Goal: Task Accomplishment & Management: Complete application form

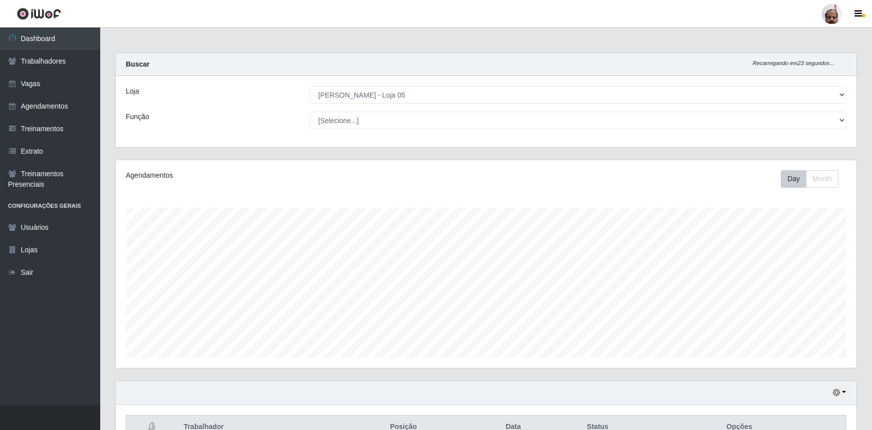
select select "252"
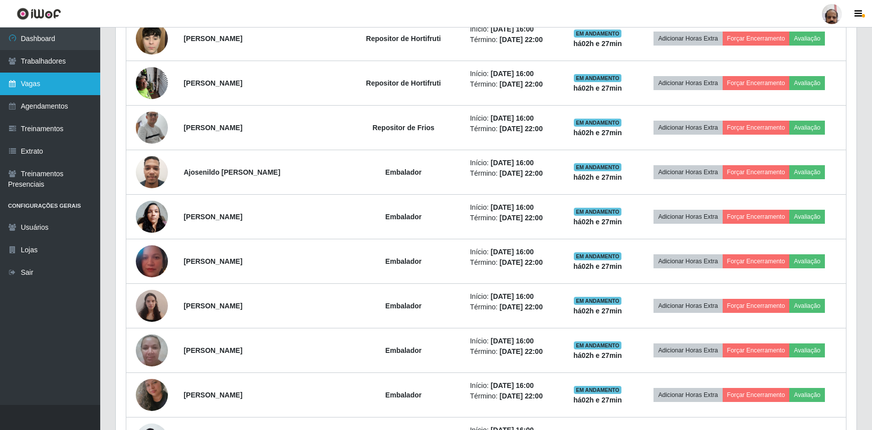
scroll to position [208, 741]
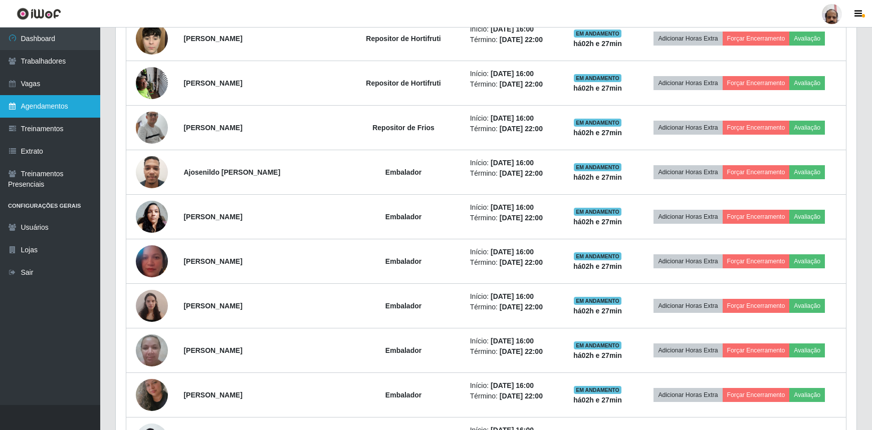
click at [58, 100] on link "Agendamentos" at bounding box center [50, 106] width 100 height 23
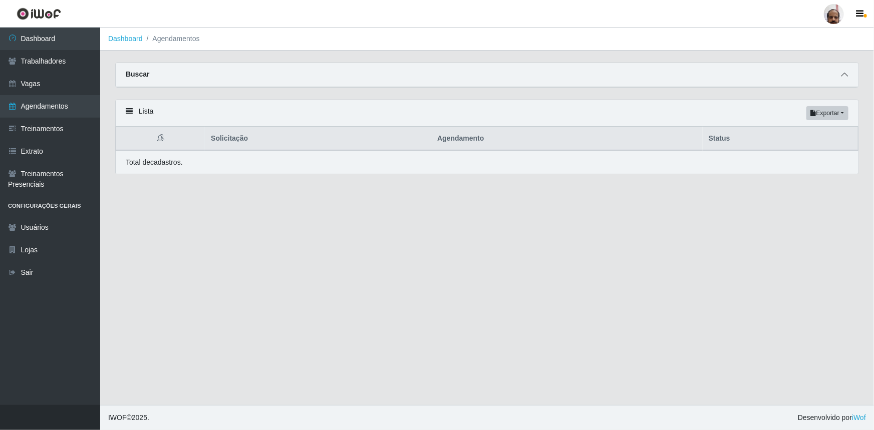
click at [846, 75] on icon at bounding box center [844, 74] width 7 height 7
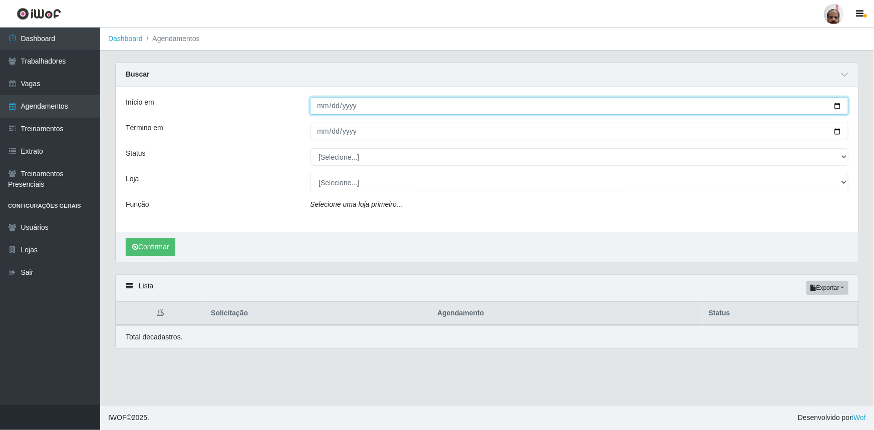
click at [837, 107] on input "Início em" at bounding box center [579, 106] width 539 height 18
type input "[DATE]"
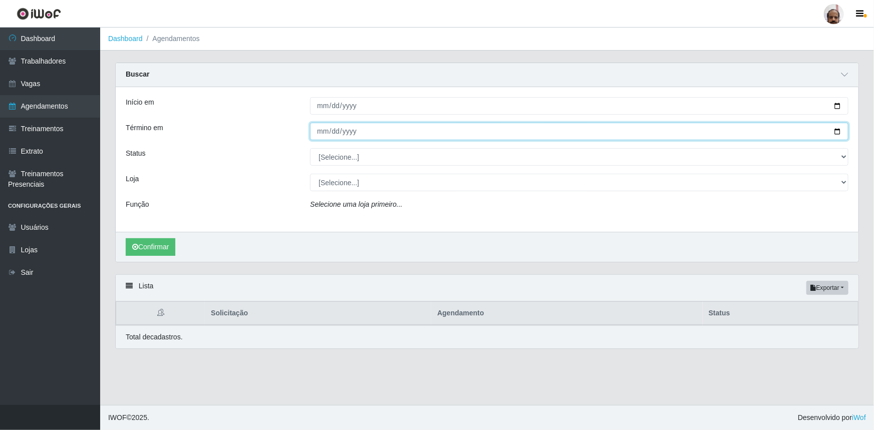
click at [839, 130] on input "Término em" at bounding box center [579, 132] width 539 height 18
type input "[DATE]"
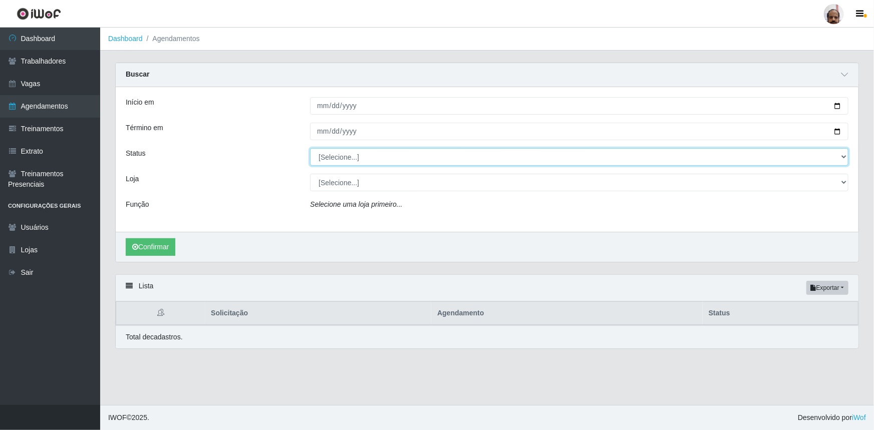
drag, startPoint x: 842, startPoint y: 159, endPoint x: 831, endPoint y: 165, distance: 13.2
click at [842, 159] on select "[Selecione...] AGENDADO AGUARDANDO LIBERAR EM ANDAMENTO EM REVISÃO FINALIZADO C…" at bounding box center [579, 157] width 539 height 18
select select "AGENDADO"
click at [310, 148] on select "[Selecione...] AGENDADO AGUARDANDO LIBERAR EM ANDAMENTO EM REVISÃO FINALIZADO C…" at bounding box center [579, 157] width 539 height 18
click at [843, 185] on select "[Selecione...] Mar Vermelho - Loja 05" at bounding box center [579, 183] width 539 height 18
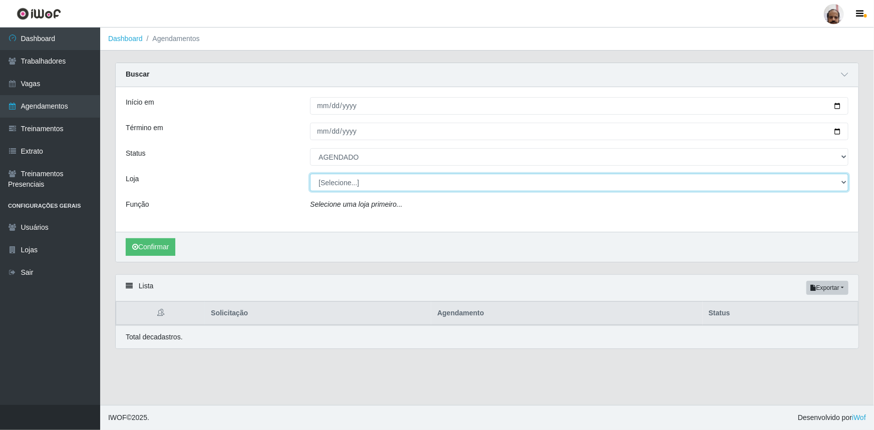
select select "252"
click at [310, 174] on select "[Selecione...] Mar Vermelho - Loja 05" at bounding box center [579, 183] width 539 height 18
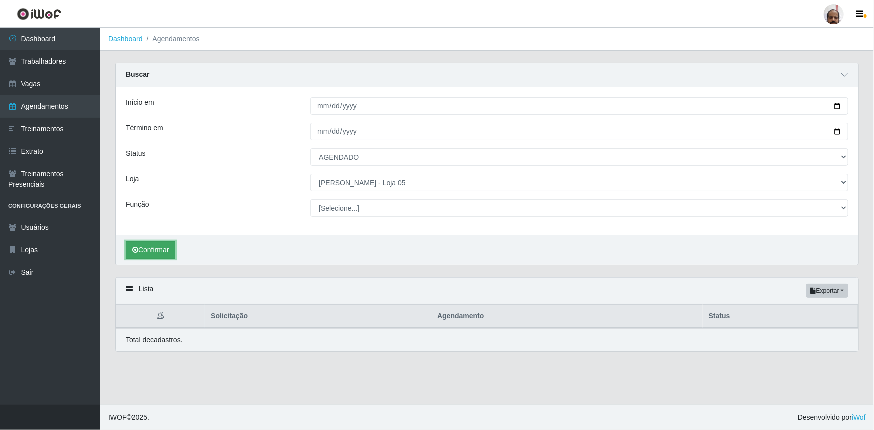
drag, startPoint x: 170, startPoint y: 253, endPoint x: 155, endPoint y: 256, distance: 14.8
click at [169, 253] on button "Confirmar" at bounding box center [151, 251] width 50 height 18
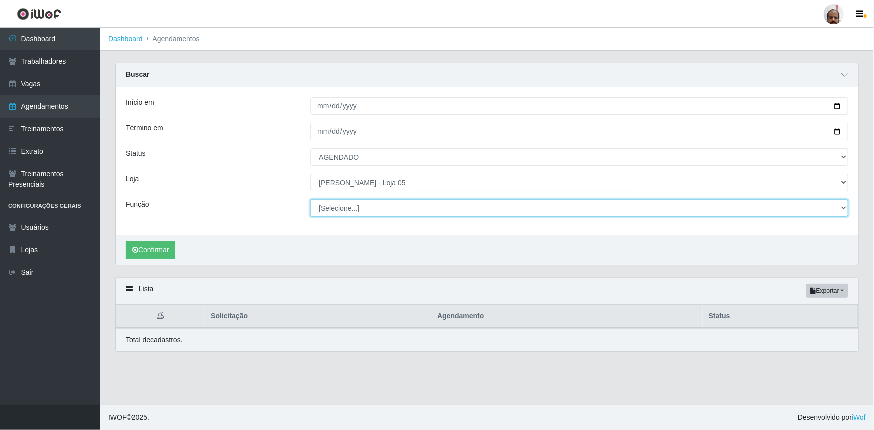
drag, startPoint x: 847, startPoint y: 207, endPoint x: 832, endPoint y: 215, distance: 16.8
click at [847, 207] on select "[Selecione...] ASG ASG + ASG ++ Auxiliar de Depósito Auxiliar de Depósito + Aux…" at bounding box center [579, 208] width 539 height 18
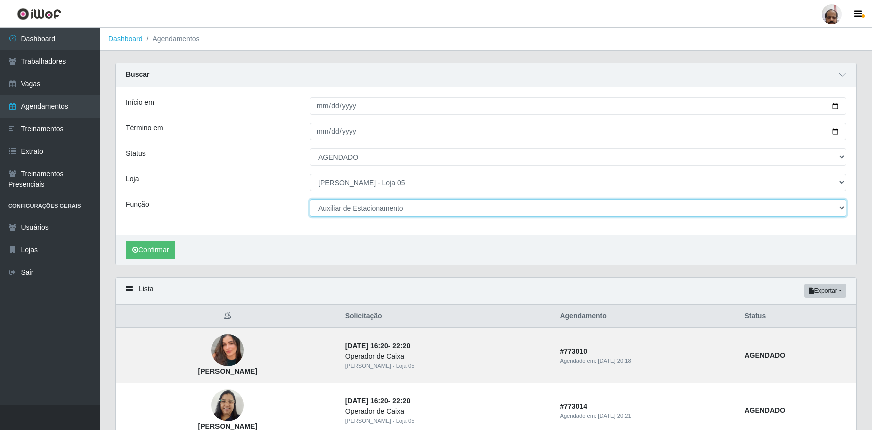
click at [310, 199] on select "[Selecione...] ASG ASG + ASG ++ Auxiliar de Depósito Auxiliar de Depósito + Aux…" at bounding box center [578, 208] width 537 height 18
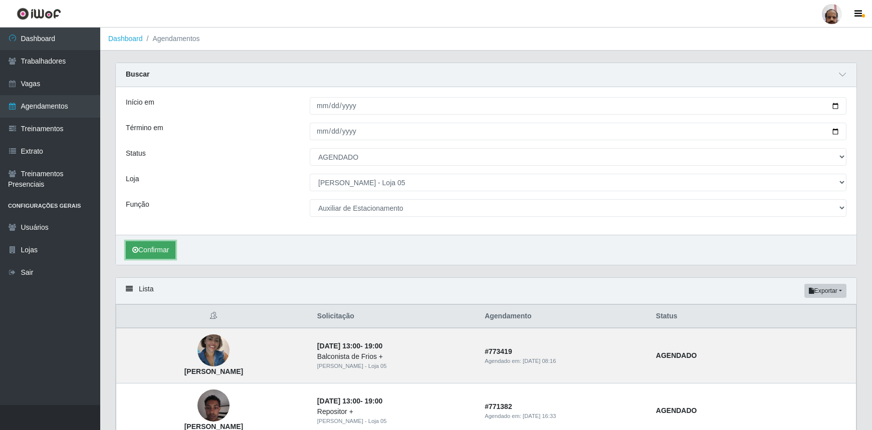
click at [151, 249] on button "Confirmar" at bounding box center [151, 251] width 50 height 18
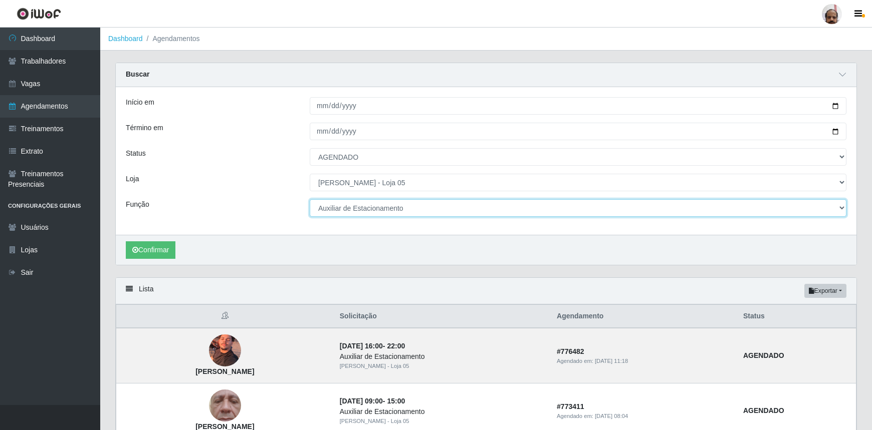
drag, startPoint x: 840, startPoint y: 210, endPoint x: 833, endPoint y: 210, distance: 6.5
click at [840, 210] on select "[Selecione...] ASG ASG + ASG ++ Auxiliar de Depósito Auxiliar de Depósito + Aux…" at bounding box center [578, 208] width 537 height 18
click at [310, 199] on select "[Selecione...] ASG ASG + ASG ++ Auxiliar de Depósito Auxiliar de Depósito + Aux…" at bounding box center [578, 208] width 537 height 18
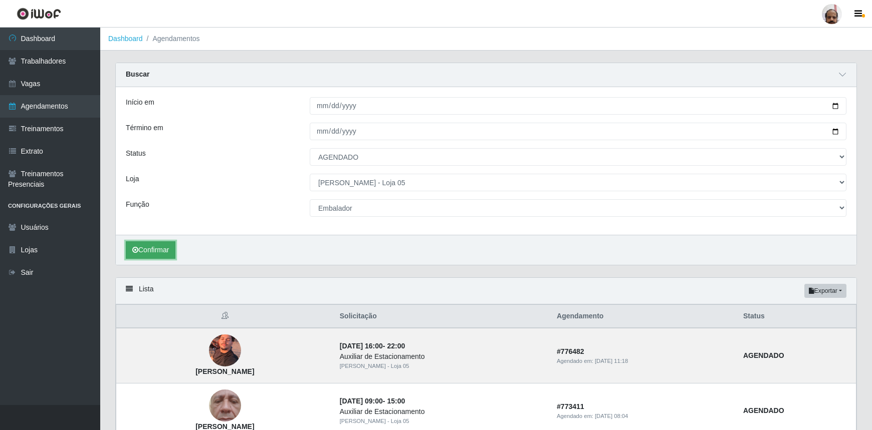
click at [152, 250] on button "Confirmar" at bounding box center [151, 251] width 50 height 18
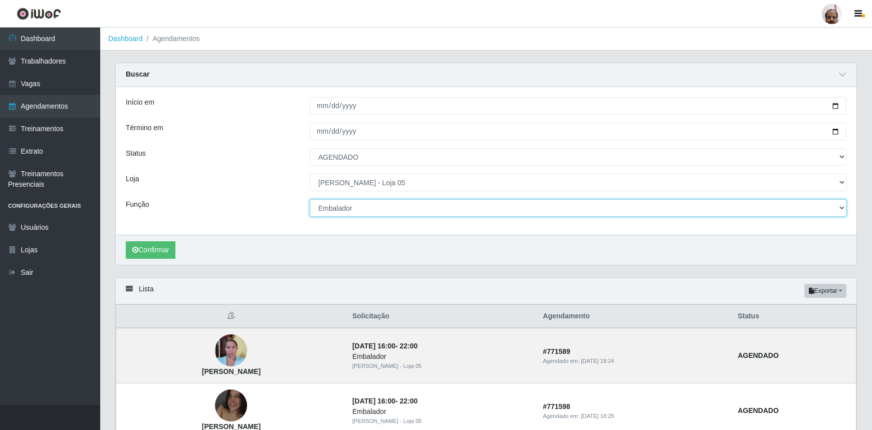
click at [842, 207] on select "[Selecione...] ASG ASG + ASG ++ Auxiliar de Depósito Auxiliar de Depósito + Aux…" at bounding box center [578, 208] width 537 height 18
select select "24"
click at [310, 199] on select "[Selecione...] ASG ASG + ASG ++ Auxiliar de Depósito Auxiliar de Depósito + Aux…" at bounding box center [578, 208] width 537 height 18
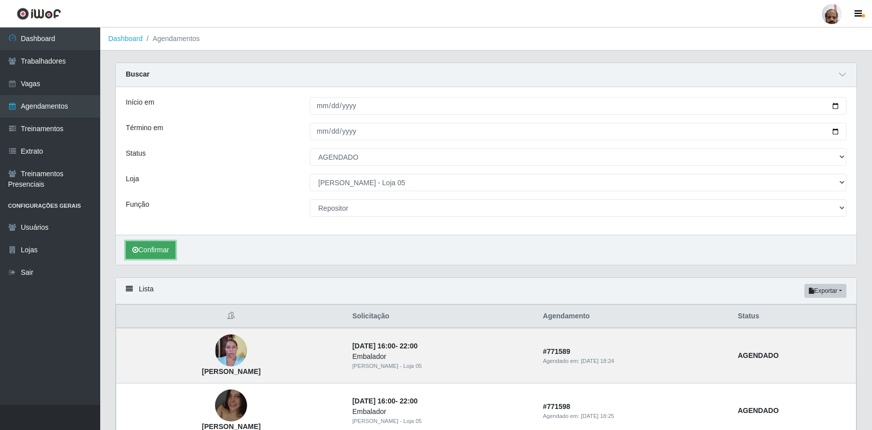
click at [160, 248] on button "Confirmar" at bounding box center [151, 251] width 50 height 18
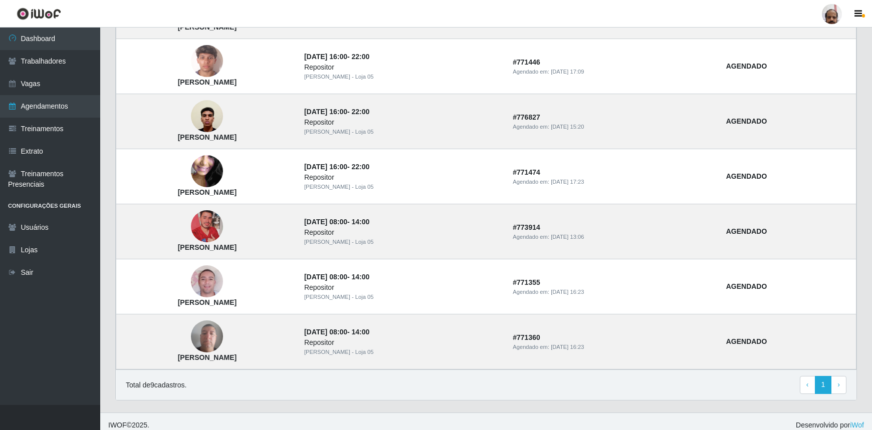
scroll to position [455, 0]
click at [36, 87] on link "Vagas" at bounding box center [50, 84] width 100 height 23
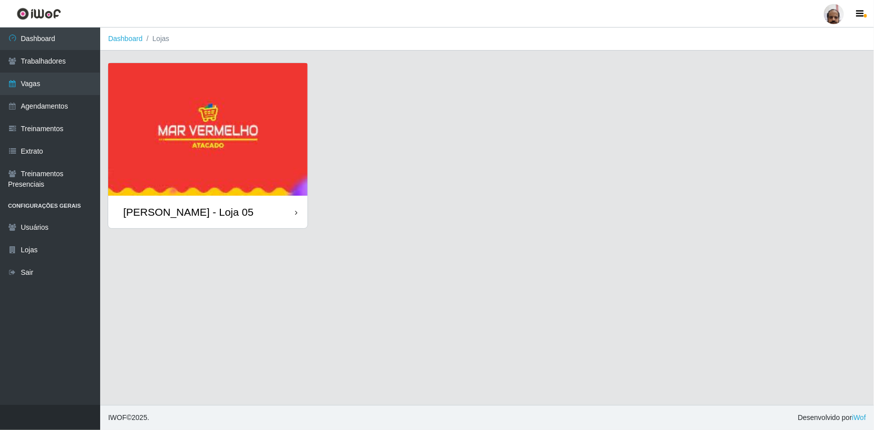
click at [195, 212] on div "[PERSON_NAME] - Loja 05" at bounding box center [188, 212] width 130 height 13
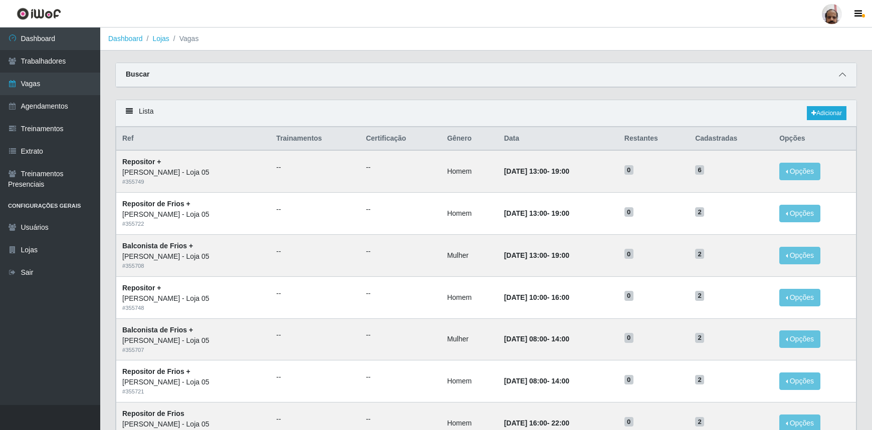
click at [842, 75] on icon at bounding box center [842, 74] width 7 height 7
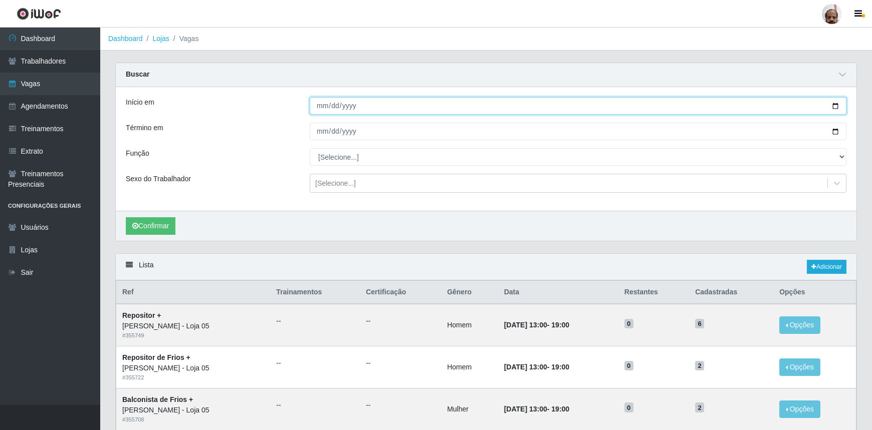
click at [832, 105] on input "Início em" at bounding box center [578, 106] width 537 height 18
type input "[DATE]"
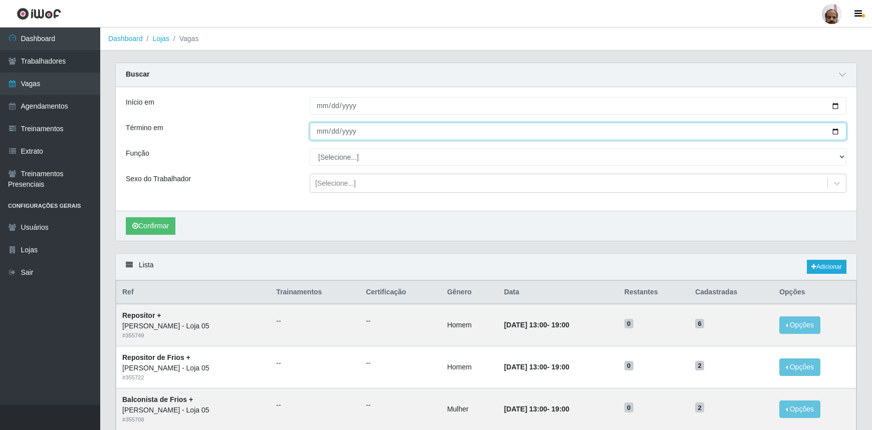
click at [833, 129] on input "Término em" at bounding box center [578, 132] width 537 height 18
type input "[DATE]"
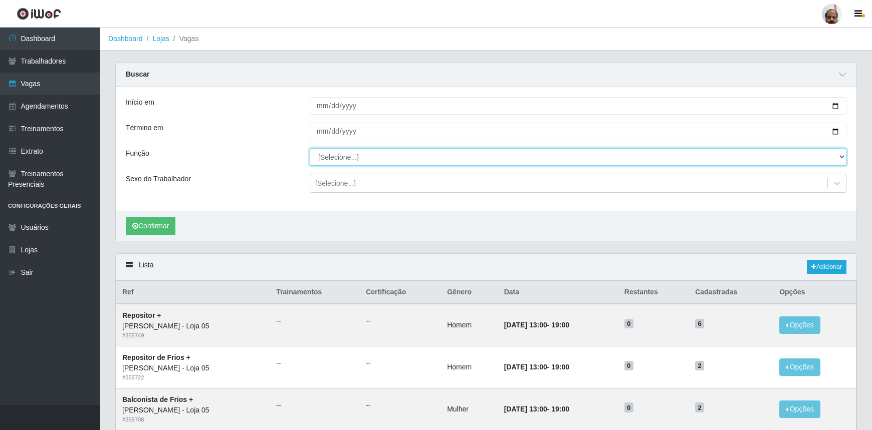
drag, startPoint x: 840, startPoint y: 157, endPoint x: 829, endPoint y: 161, distance: 11.7
click at [840, 157] on select "[Selecione...] ASG ASG + ASG ++ Auxiliar de Depósito Auxiliar de Depósito + Aux…" at bounding box center [578, 157] width 537 height 18
select select "24"
click at [310, 148] on select "[Selecione...] ASG ASG + ASG ++ Auxiliar de Depósito Auxiliar de Depósito + Aux…" at bounding box center [578, 157] width 537 height 18
click at [831, 184] on div at bounding box center [837, 183] width 18 height 18
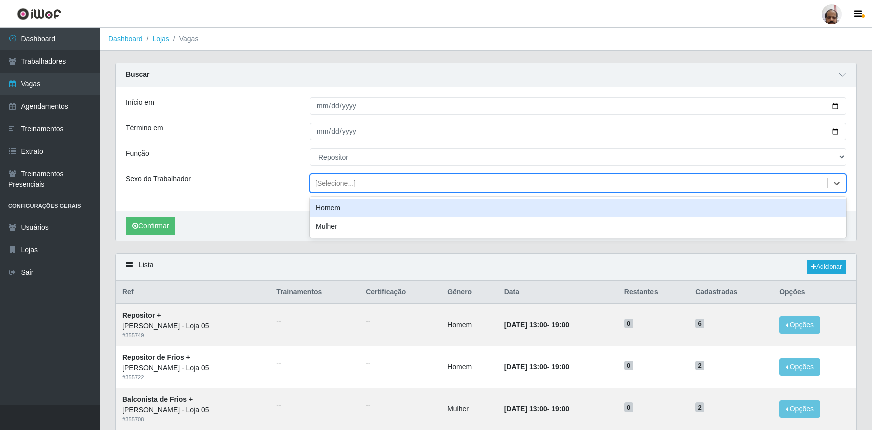
click at [381, 209] on div "Homem" at bounding box center [578, 208] width 537 height 19
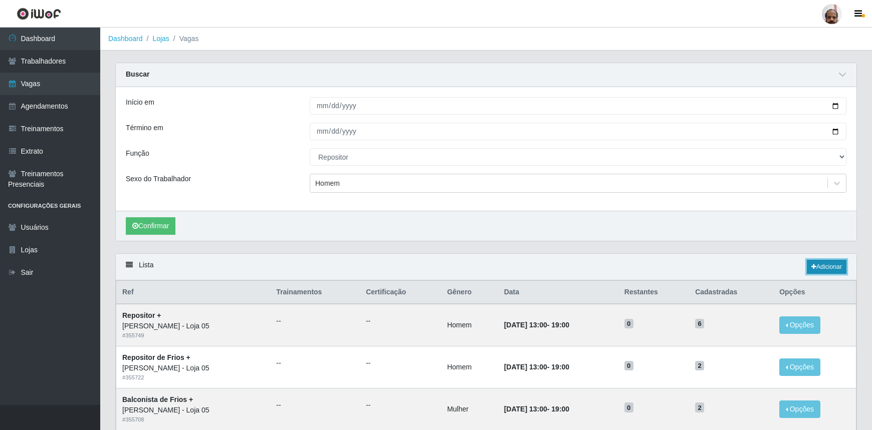
click at [830, 268] on link "Adicionar" at bounding box center [827, 267] width 40 height 14
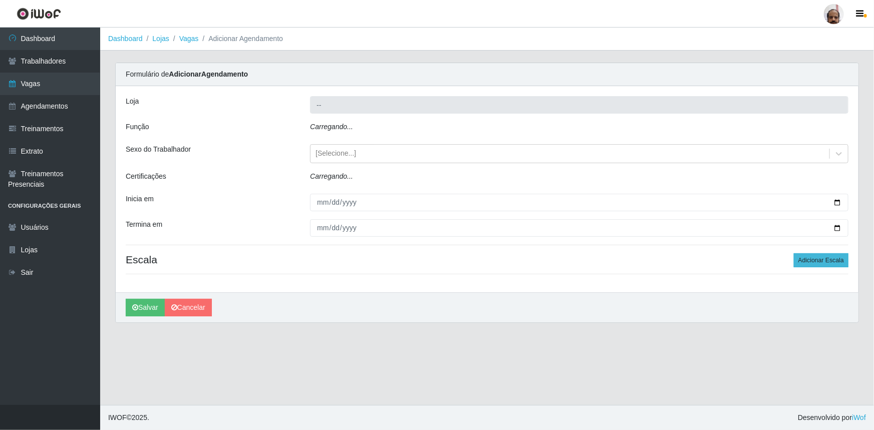
type input "[PERSON_NAME] - Loja 05"
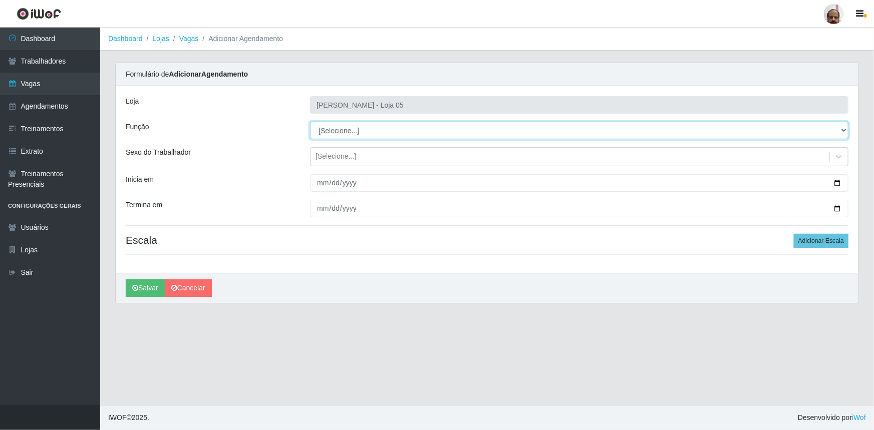
click at [844, 128] on select "[Selecione...] ASG ASG + ASG ++ Auxiliar de Depósito Auxiliar de Depósito + Aux…" at bounding box center [579, 131] width 539 height 18
select select "24"
click at [310, 122] on select "[Selecione...] ASG ASG + ASG ++ Auxiliar de Depósito Auxiliar de Depósito + Aux…" at bounding box center [579, 131] width 539 height 18
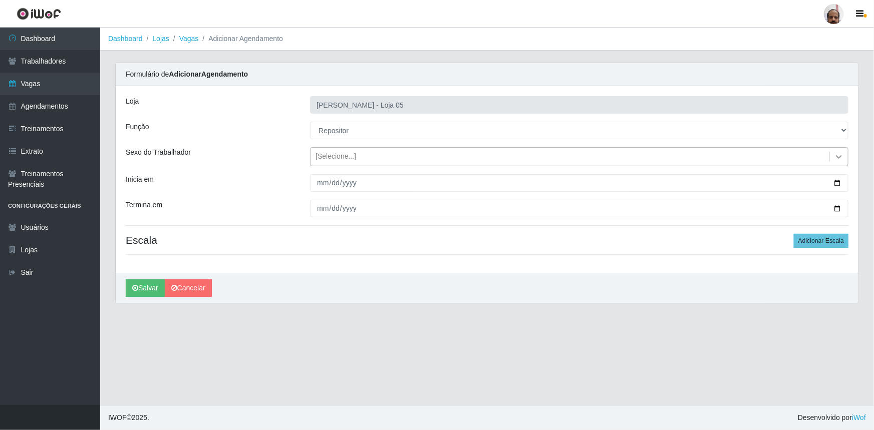
click at [840, 158] on icon at bounding box center [839, 157] width 6 height 4
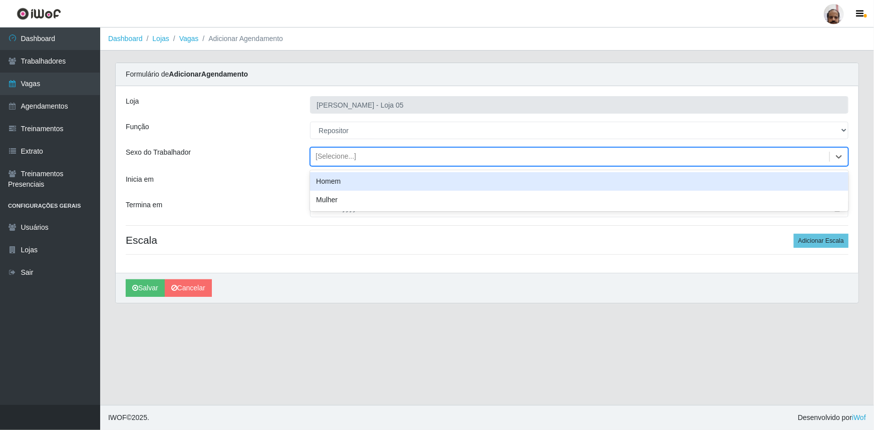
click at [337, 184] on div "Homem" at bounding box center [579, 181] width 539 height 19
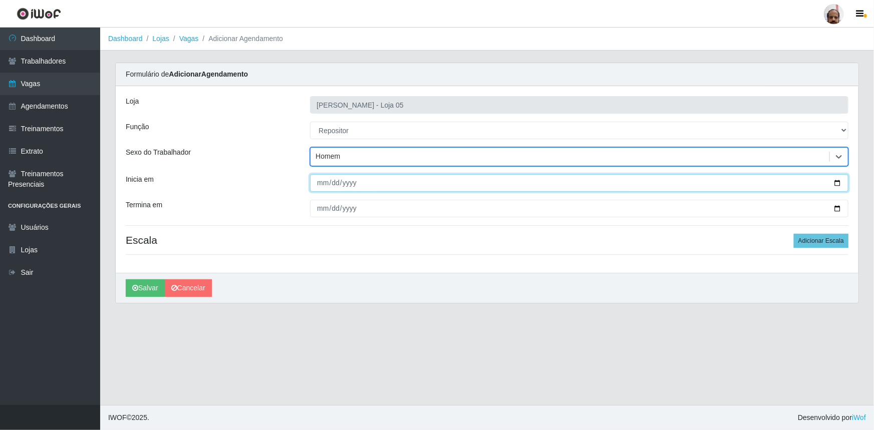
click at [837, 180] on input "Inicia em" at bounding box center [579, 183] width 539 height 18
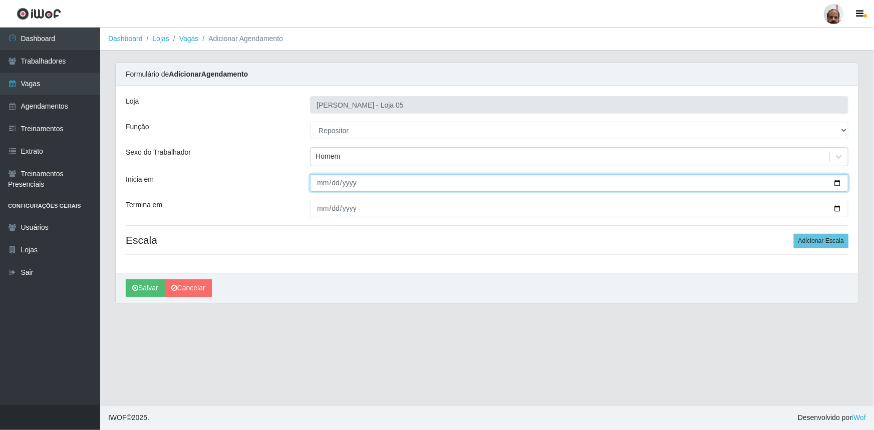
type input "[DATE]"
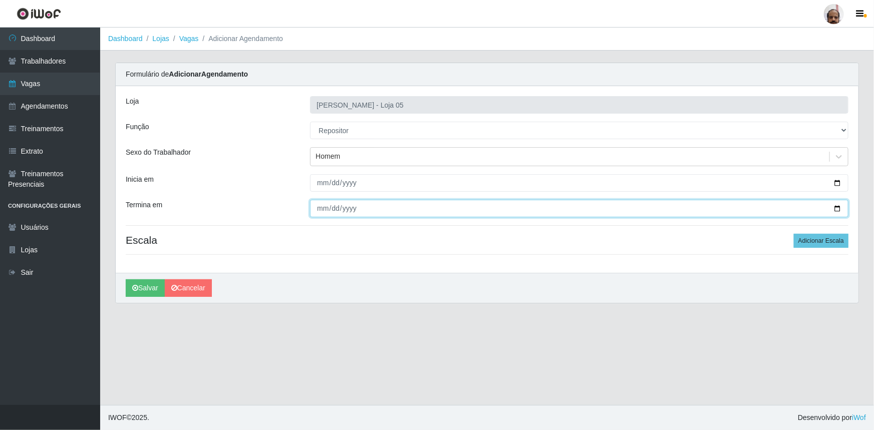
click at [838, 206] on input "Termina em" at bounding box center [579, 209] width 539 height 18
type input "[DATE]"
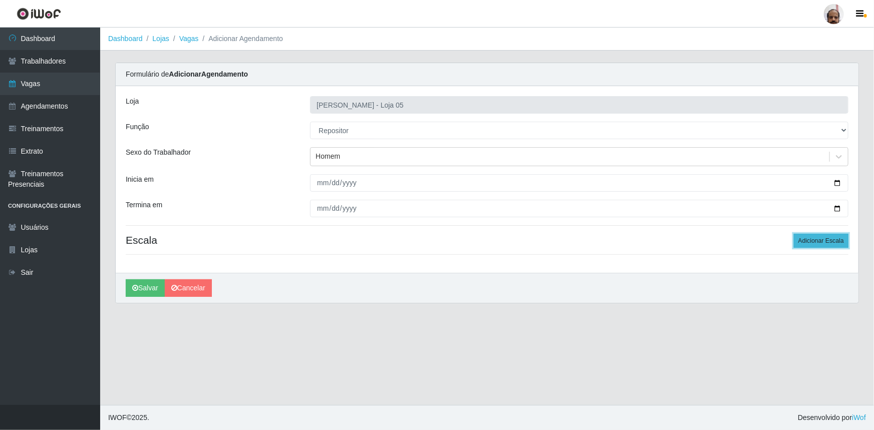
click at [822, 239] on button "Adicionar Escala" at bounding box center [821, 241] width 55 height 14
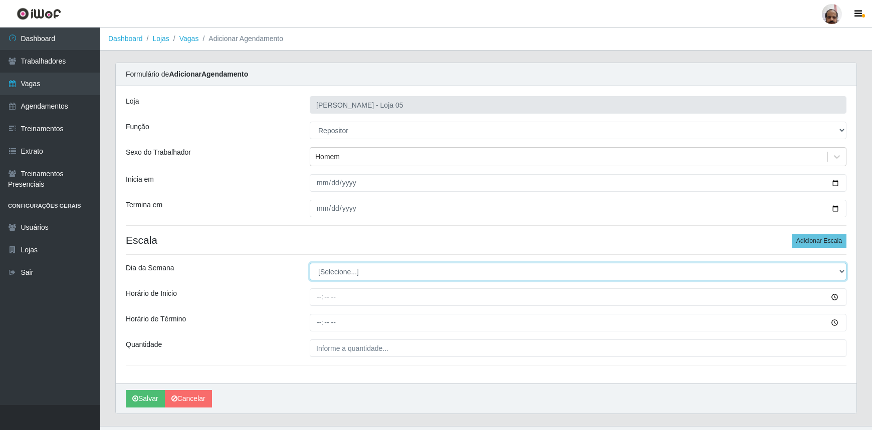
click at [845, 268] on select "[Selecione...] Segunda Terça Quarta Quinta Sexta Sábado Domingo" at bounding box center [578, 272] width 537 height 18
select select "5"
click at [310, 263] on select "[Selecione...] Segunda Terça Quarta Quinta Sexta Sábado Domingo" at bounding box center [578, 272] width 537 height 18
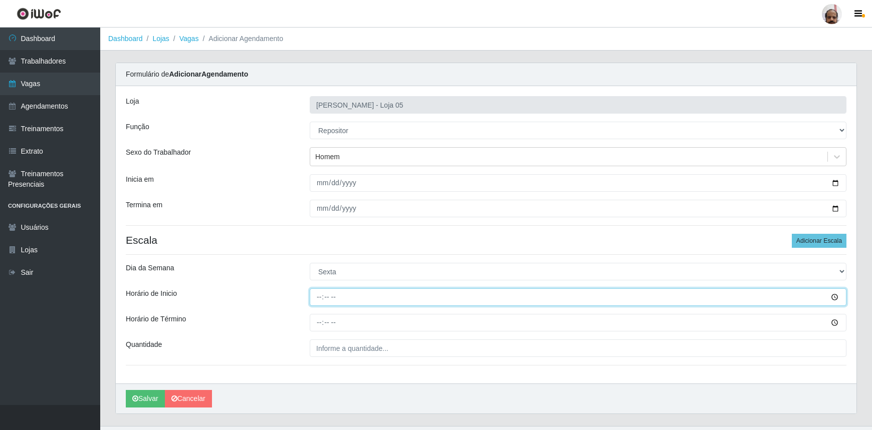
click at [319, 297] on input "Horário de Inicio" at bounding box center [578, 298] width 537 height 18
type input "08:00"
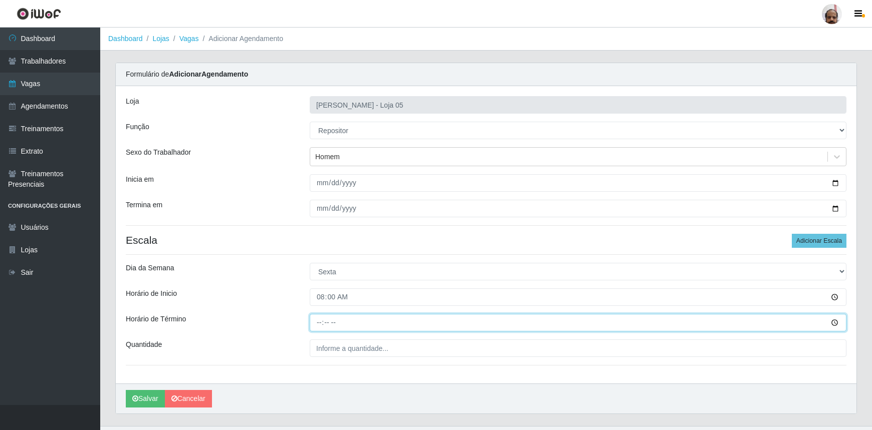
click at [315, 321] on input "Horário de Término" at bounding box center [578, 323] width 537 height 18
type input "14:00"
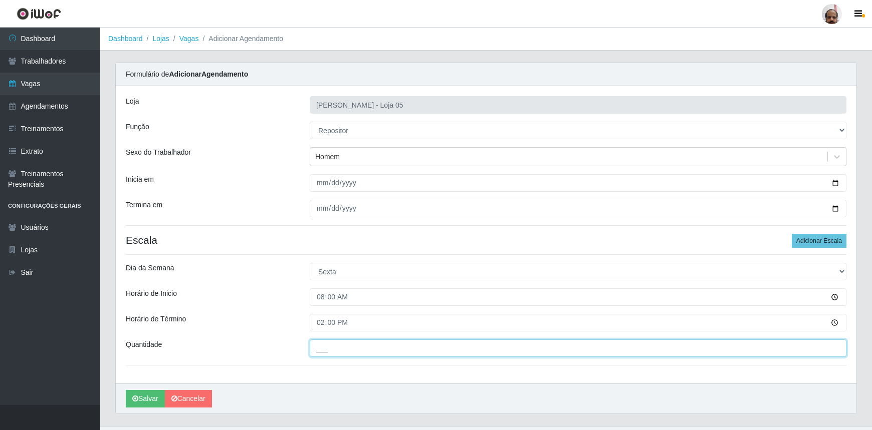
click at [325, 353] on input "___" at bounding box center [578, 349] width 537 height 18
type input "2__"
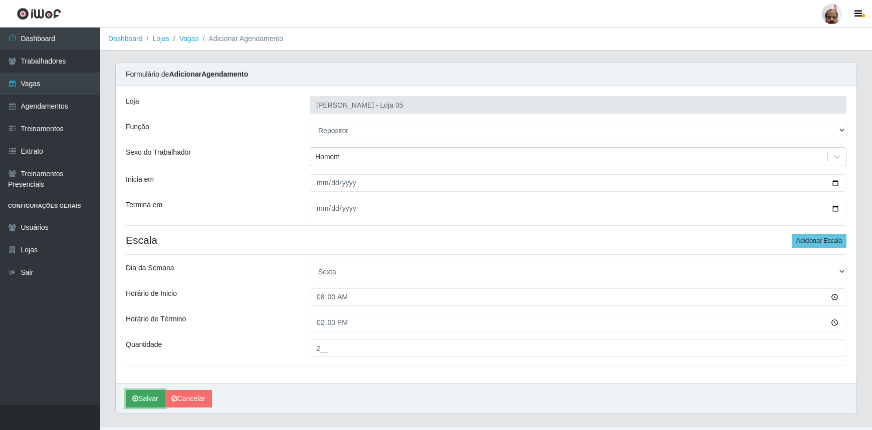
click at [150, 401] on button "Salvar" at bounding box center [145, 399] width 39 height 18
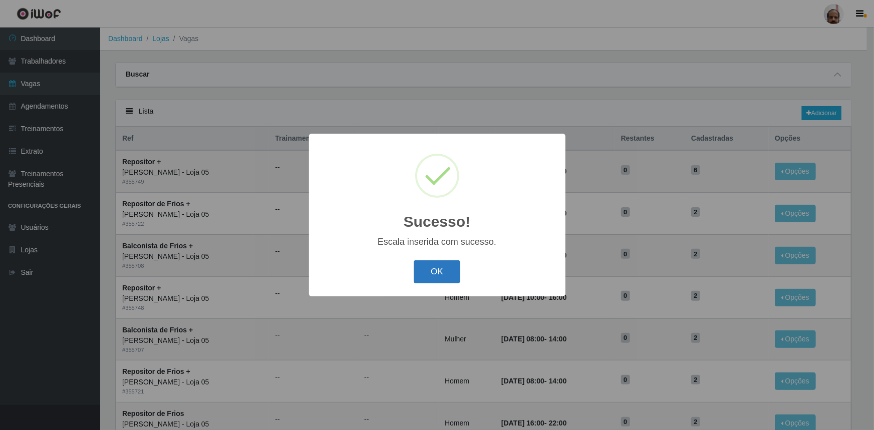
click at [452, 278] on button "OK" at bounding box center [437, 273] width 47 height 24
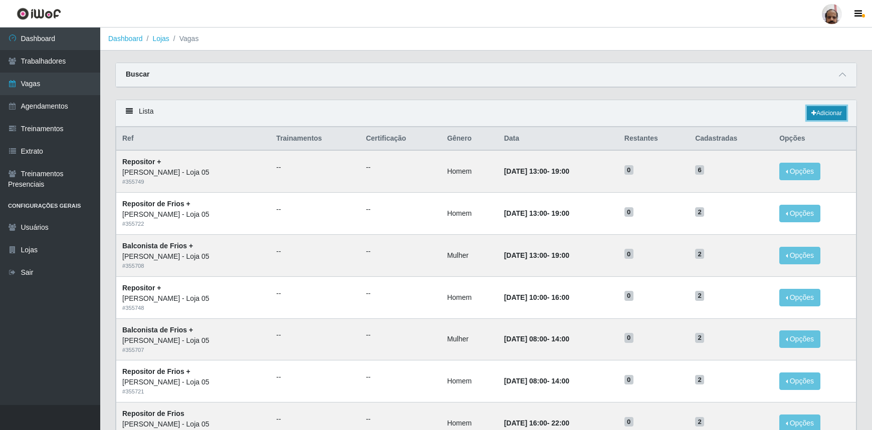
click at [829, 119] on link "Adicionar" at bounding box center [827, 113] width 40 height 14
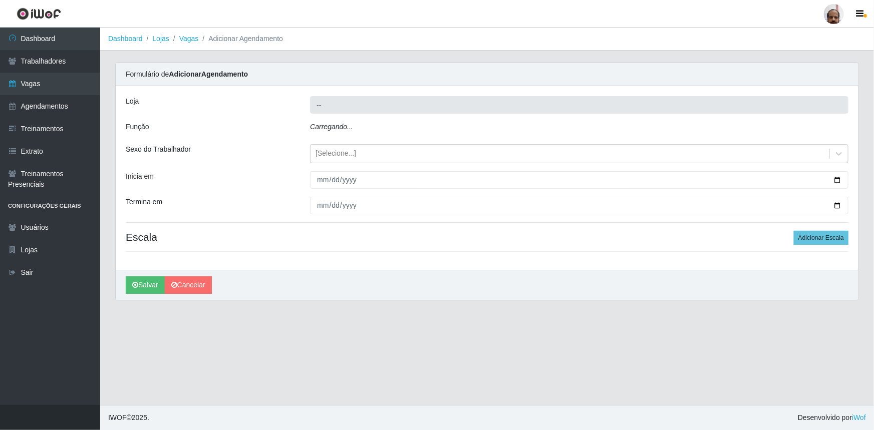
type input "[PERSON_NAME] - Loja 05"
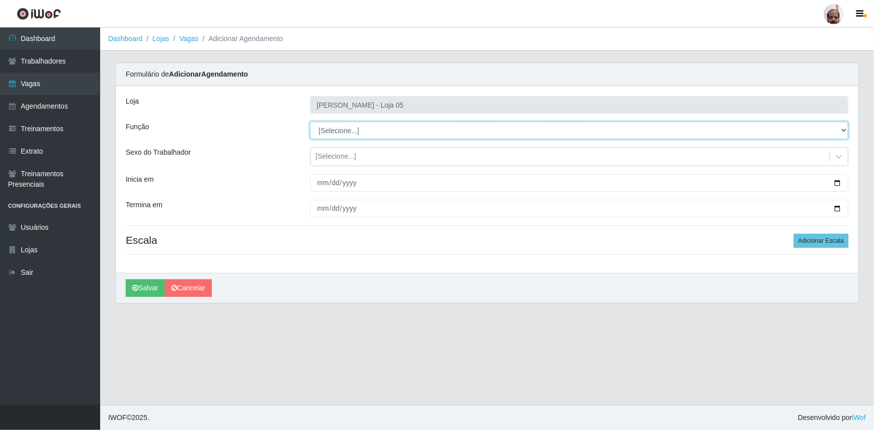
click at [846, 129] on select "[Selecione...] ASG ASG + ASG ++ Auxiliar de Depósito Auxiliar de Depósito + Aux…" at bounding box center [579, 131] width 539 height 18
select select "24"
click at [310, 122] on select "[Selecione...] ASG ASG + ASG ++ Auxiliar de Depósito Auxiliar de Depósito + Aux…" at bounding box center [579, 131] width 539 height 18
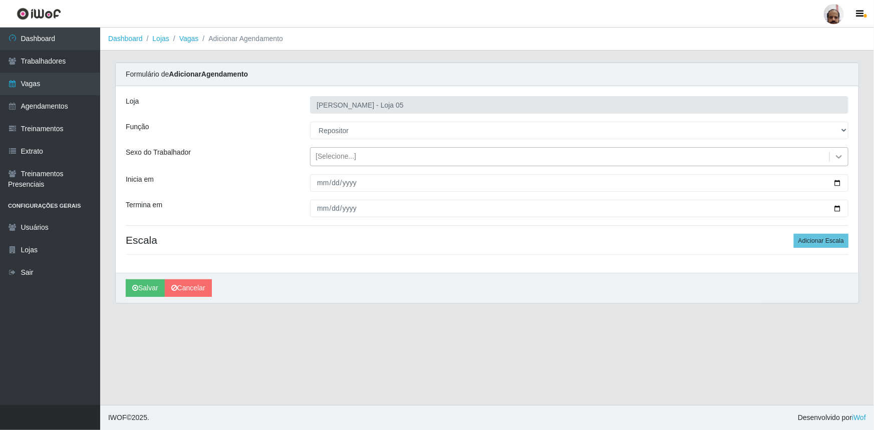
click at [837, 158] on icon at bounding box center [839, 157] width 10 height 10
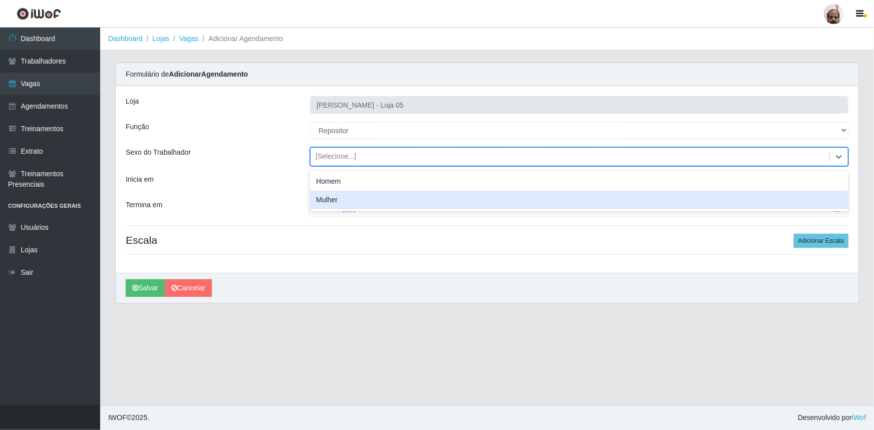
click at [341, 200] on div "Mulher" at bounding box center [579, 200] width 539 height 19
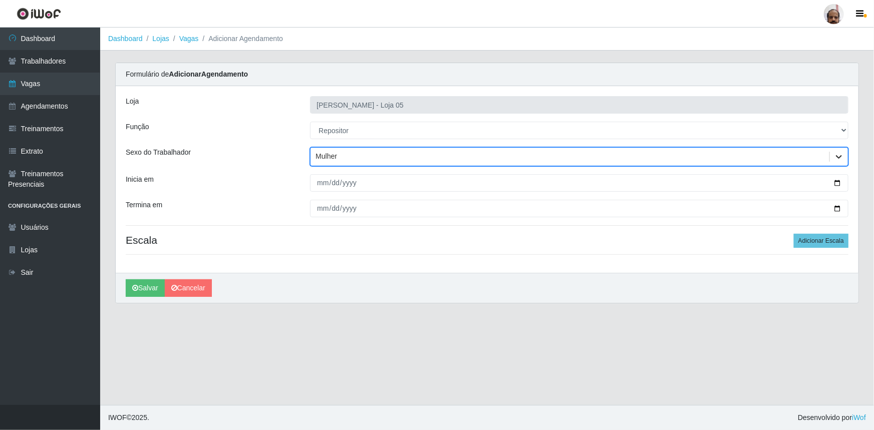
click at [842, 156] on icon at bounding box center [839, 157] width 10 height 10
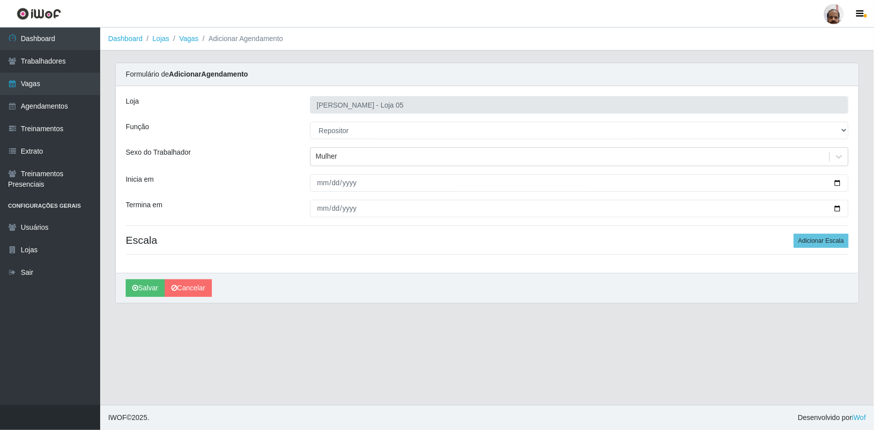
click at [292, 177] on div "Inicia em" at bounding box center [210, 183] width 184 height 18
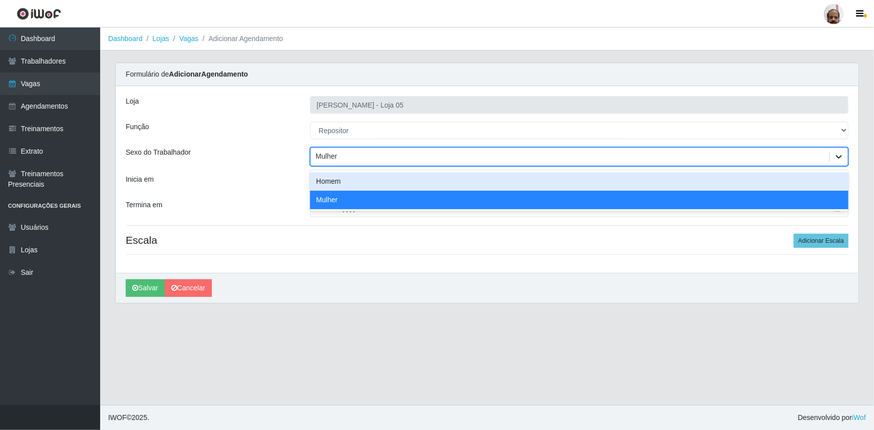
click at [840, 155] on icon at bounding box center [839, 157] width 10 height 10
click at [332, 180] on div "Homem" at bounding box center [579, 181] width 539 height 19
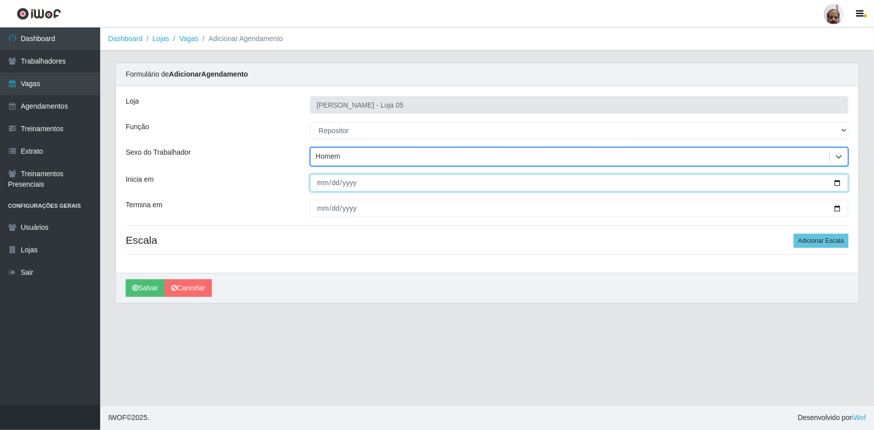
click at [833, 182] on input "Inicia em" at bounding box center [579, 183] width 539 height 18
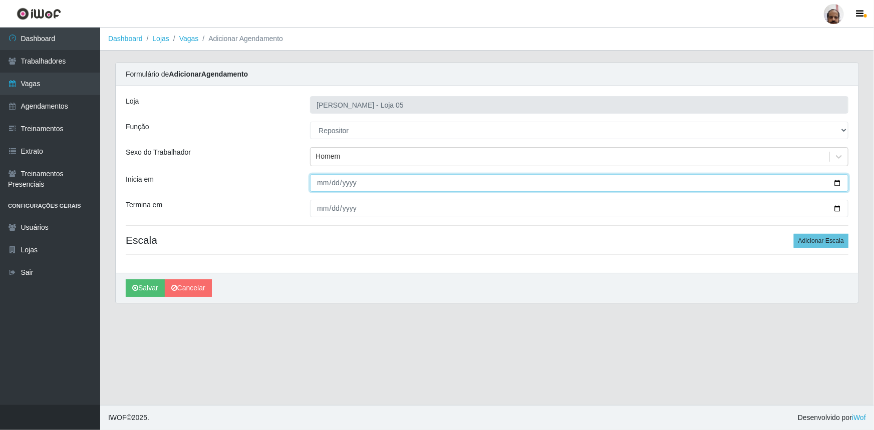
click at [837, 183] on input "Inicia em" at bounding box center [579, 183] width 539 height 18
type input "[DATE]"
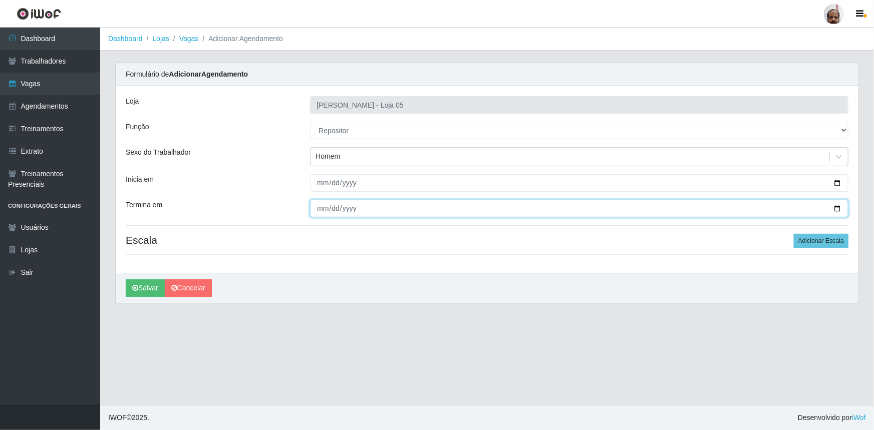
click at [839, 209] on input "Termina em" at bounding box center [579, 209] width 539 height 18
type input "[DATE]"
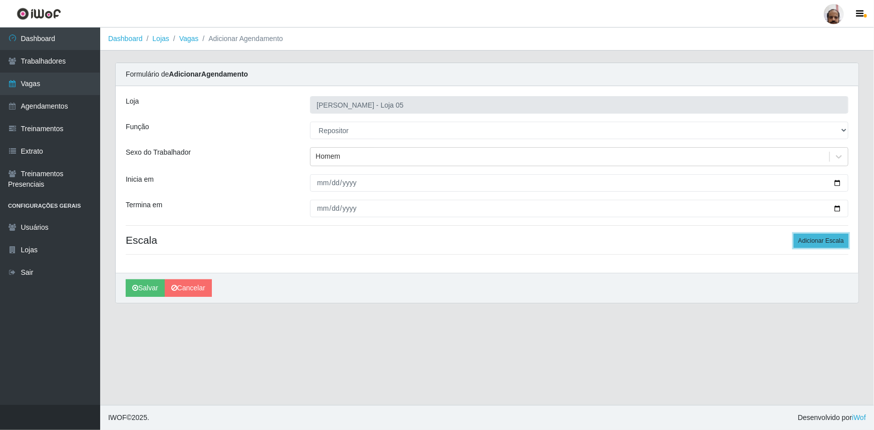
click at [836, 240] on button "Adicionar Escala" at bounding box center [821, 241] width 55 height 14
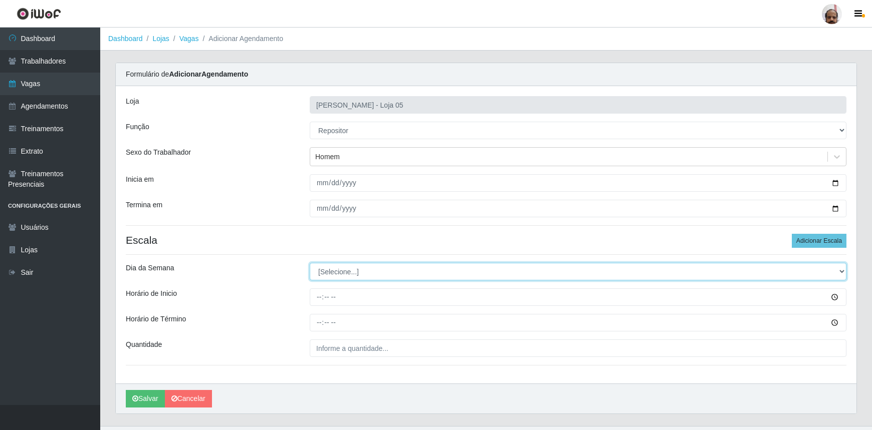
click at [839, 271] on select "[Selecione...] Segunda Terça Quarta Quinta Sexta Sábado Domingo" at bounding box center [578, 272] width 537 height 18
select select "5"
click at [310, 263] on select "[Selecione...] Segunda Terça Quarta Quinta Sexta Sábado Domingo" at bounding box center [578, 272] width 537 height 18
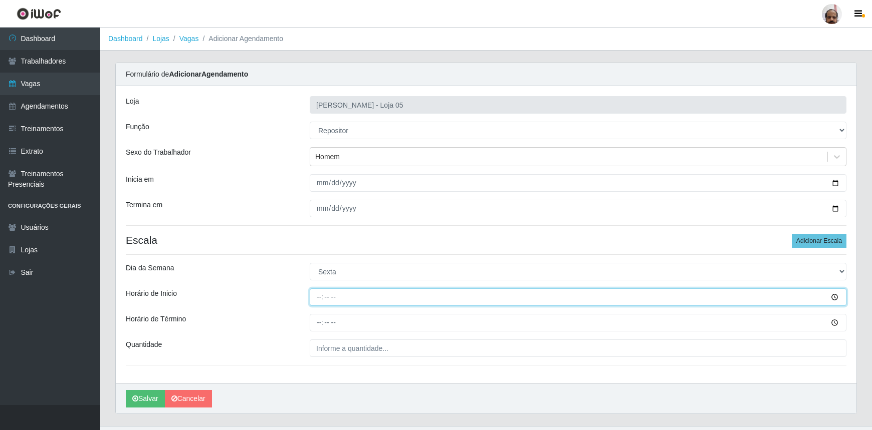
click at [321, 300] on input "Horário de Inicio" at bounding box center [578, 298] width 537 height 18
type input "08:00"
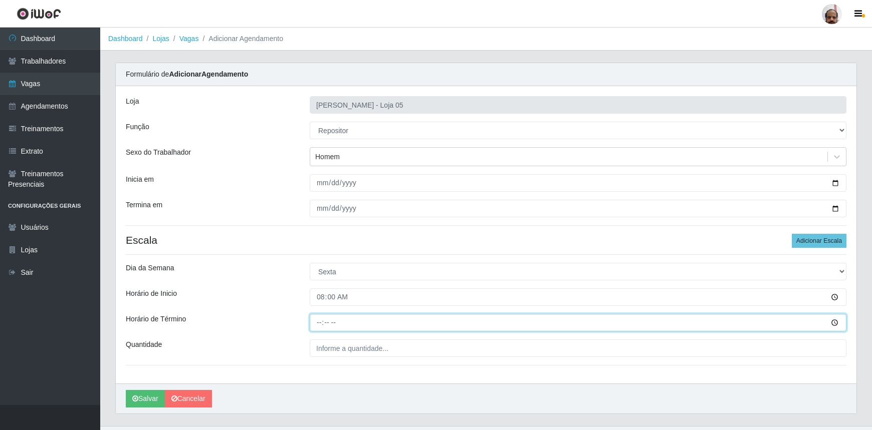
click at [316, 326] on input "Horário de Término" at bounding box center [578, 323] width 537 height 18
type input "14:00"
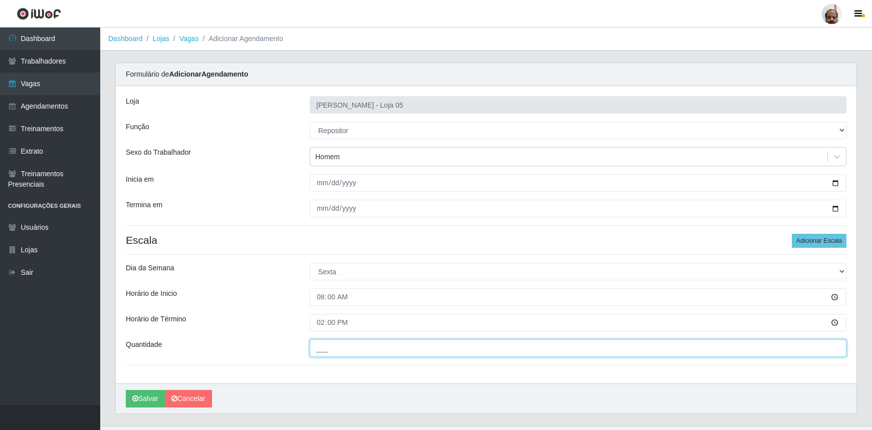
click at [330, 352] on input "___" at bounding box center [578, 349] width 537 height 18
type input "2__"
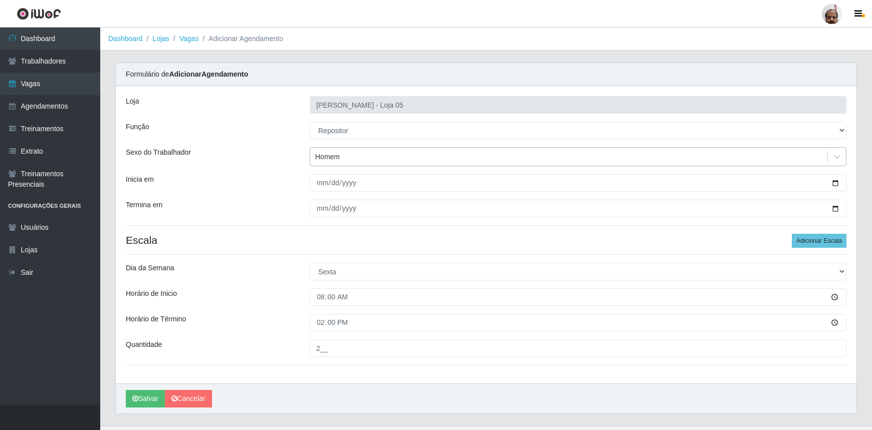
click at [344, 159] on div "Homem" at bounding box center [568, 157] width 517 height 17
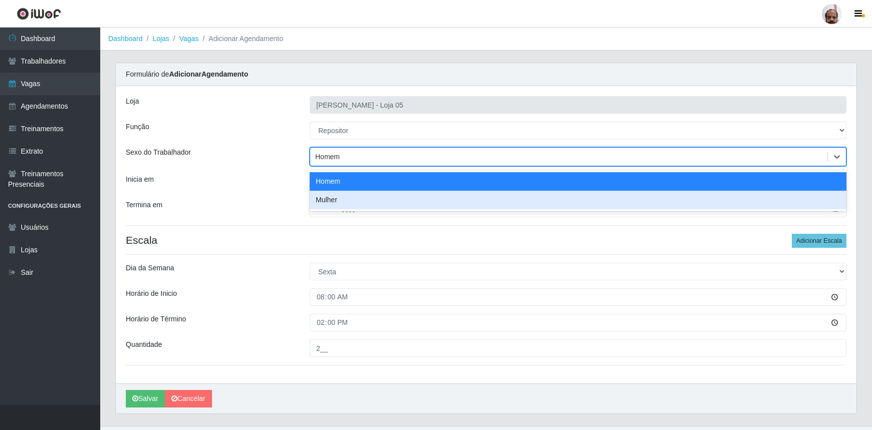
click at [341, 195] on div "Mulher" at bounding box center [578, 200] width 537 height 19
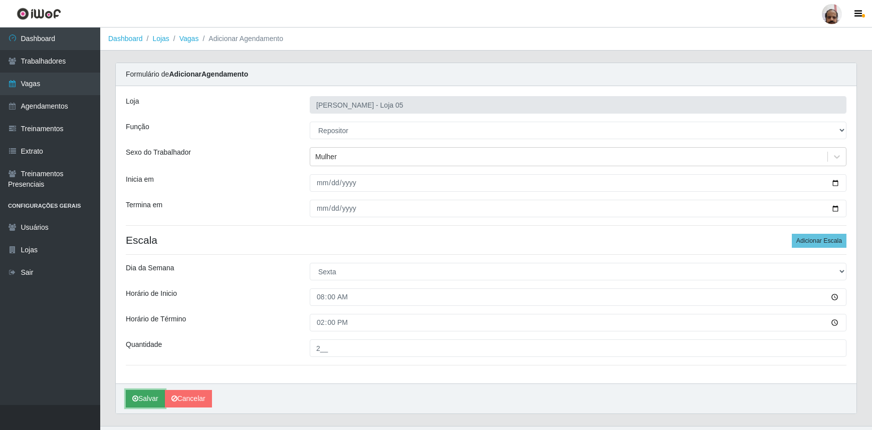
click at [150, 401] on button "Salvar" at bounding box center [145, 399] width 39 height 18
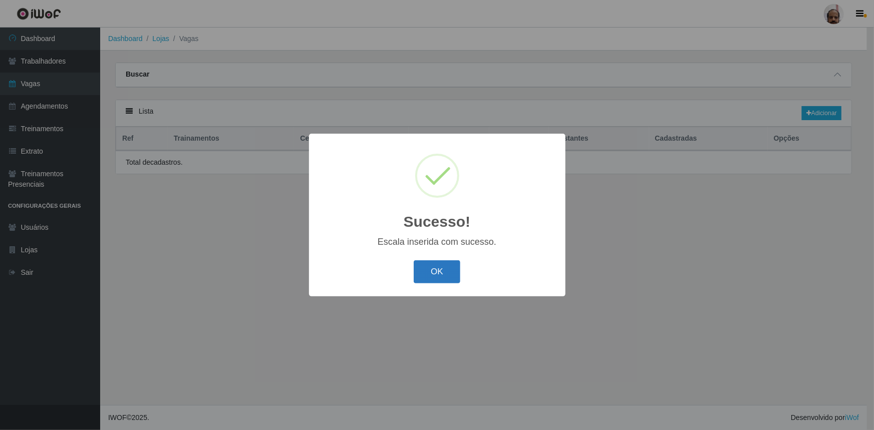
click at [451, 274] on button "OK" at bounding box center [437, 273] width 47 height 24
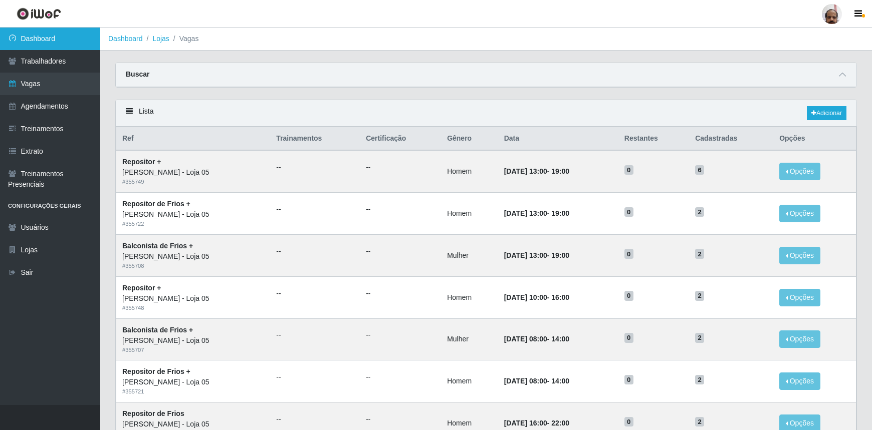
click at [49, 43] on link "Dashboard" at bounding box center [50, 39] width 100 height 23
